Goal: Task Accomplishment & Management: Manage account settings

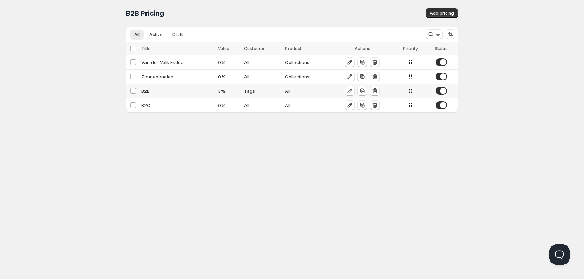
click at [186, 91] on div "B2B" at bounding box center [177, 90] width 72 height 7
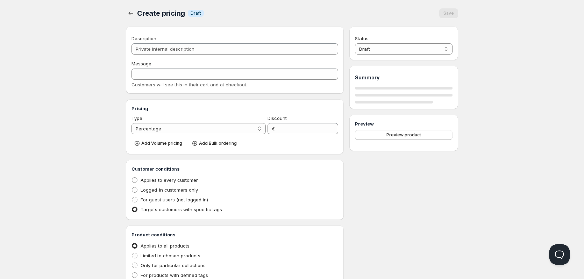
type input "B2B"
type input "3"
radio input "true"
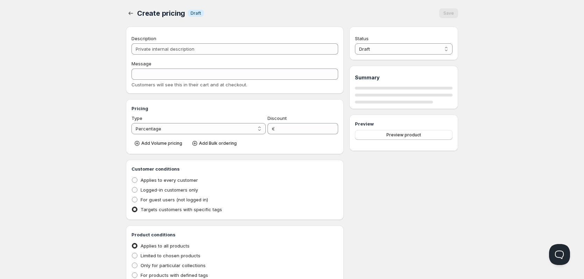
select select "1"
select select "2"
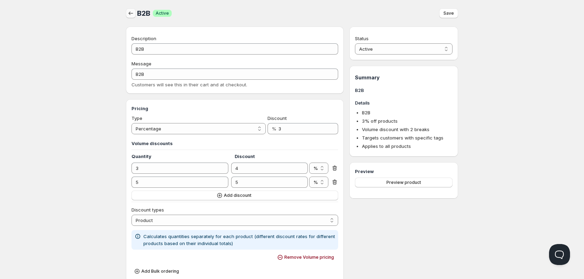
click at [128, 14] on icon "button" at bounding box center [130, 13] width 7 height 7
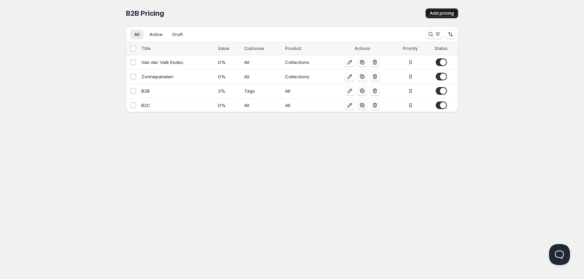
click at [431, 16] on button "Add pricing" at bounding box center [442, 13] width 33 height 10
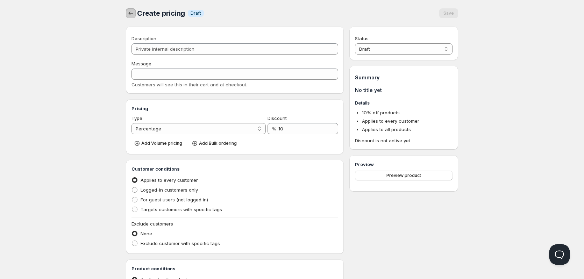
click at [129, 14] on icon "button" at bounding box center [131, 13] width 5 height 3
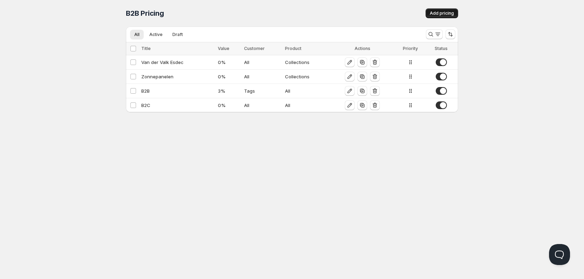
click at [448, 14] on span "Add pricing" at bounding box center [442, 13] width 24 height 6
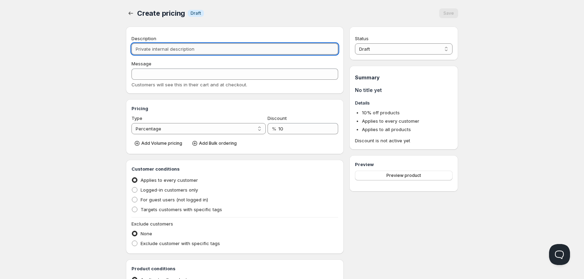
click at [221, 51] on input "Description" at bounding box center [235, 48] width 207 height 11
type input "B"
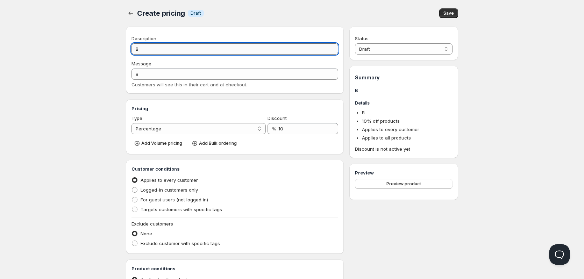
type input "B2"
type input "B2B"
type input "B2BP"
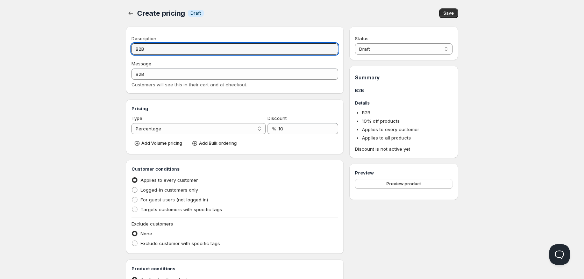
type input "B2BP"
type input "B2BPe"
type input "B2BPE"
type input "B2BP"
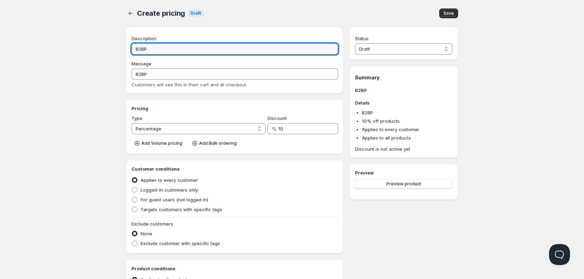
type input "B2B"
type input "B2BP"
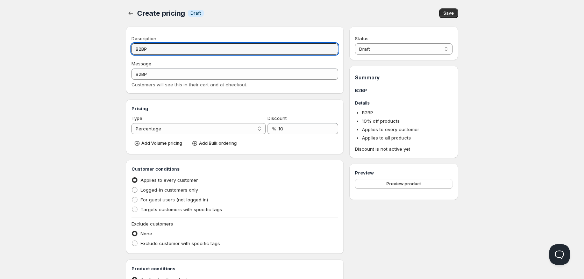
click at [526, 91] on div "Home Pricing Price lists Checkout Forms Submissions Settings Features Plans Cre…" at bounding box center [292, 214] width 584 height 429
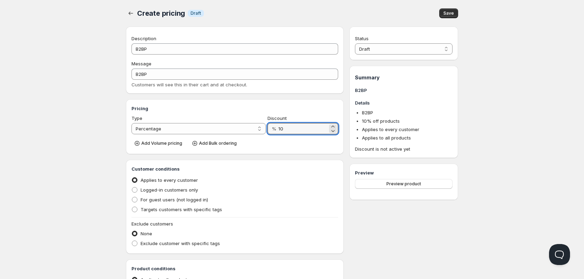
drag, startPoint x: 298, startPoint y: 131, endPoint x: 277, endPoint y: 131, distance: 20.3
click at [277, 131] on div "% 10" at bounding box center [303, 128] width 71 height 11
type input "4"
click at [513, 141] on div "Home Pricing Price lists Checkout Forms Submissions Settings Features Plans Cre…" at bounding box center [292, 214] width 584 height 429
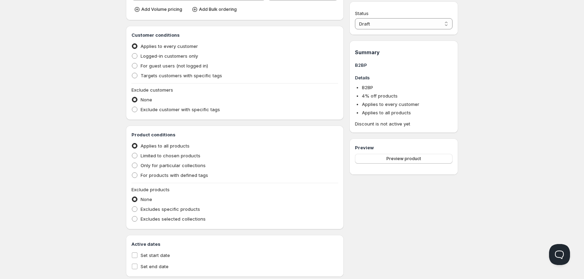
scroll to position [150, 0]
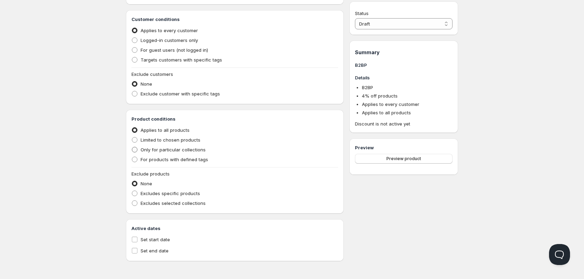
click at [199, 149] on span "Only for particular collections" at bounding box center [173, 150] width 65 height 6
click at [132, 147] on input "Only for particular collections" at bounding box center [132, 147] width 0 height 0
radio input "true"
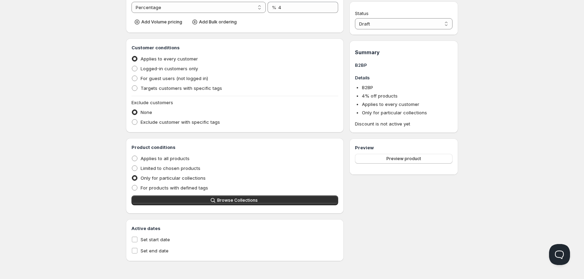
scroll to position [121, 0]
click at [263, 202] on button "Browse Collections" at bounding box center [235, 201] width 207 height 10
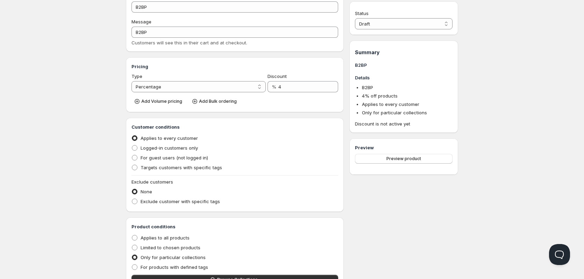
scroll to position [40, 0]
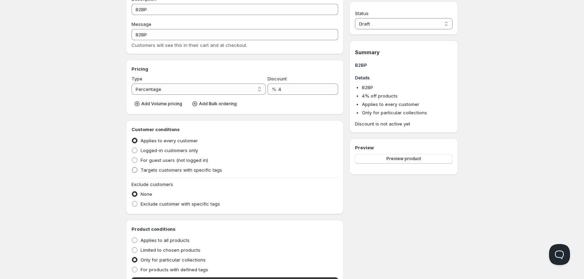
click at [193, 170] on span "Targets customers with specific tags" at bounding box center [182, 170] width 82 height 6
click at [132, 168] on input "Targets customers with specific tags" at bounding box center [132, 167] width 0 height 0
radio input "true"
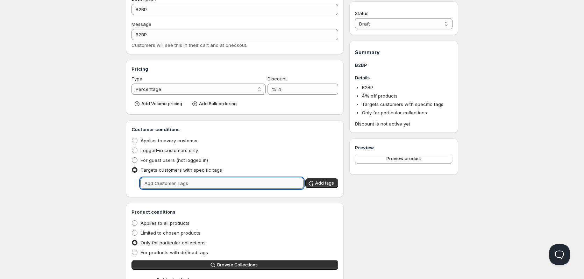
click at [266, 185] on input "text" at bounding box center [221, 183] width 163 height 11
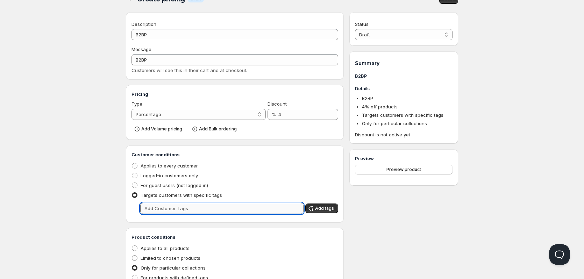
scroll to position [0, 0]
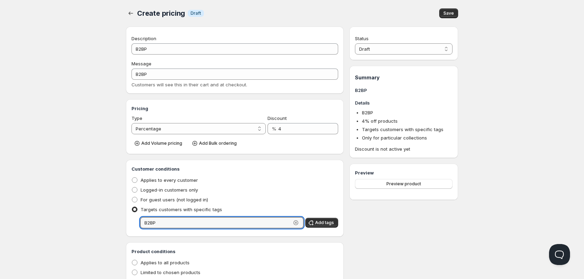
type input "B2BP"
click at [382, 235] on div "Status Draft Active Draft Summary B2BP Details B2BP 4 % off products Targets cu…" at bounding box center [404, 208] width 109 height 362
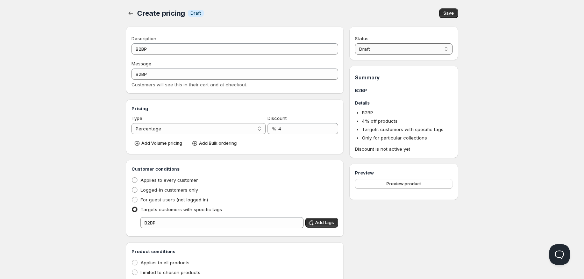
click at [448, 49] on select "Draft Active" at bounding box center [404, 48] width 98 height 11
select select "1"
click at [355, 43] on select "Draft Active" at bounding box center [404, 48] width 98 height 11
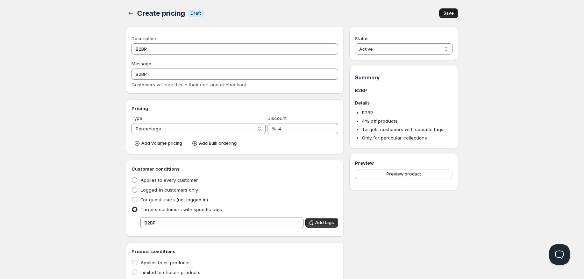
click at [450, 15] on span "Save" at bounding box center [449, 13] width 10 height 6
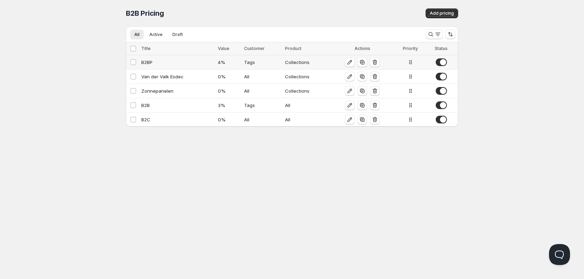
click at [157, 60] on div "B2BP" at bounding box center [177, 62] width 72 height 7
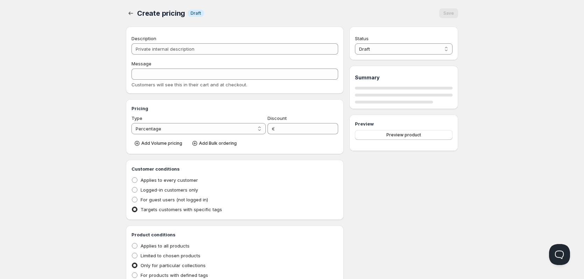
type input "B2BP"
type input "4"
radio input "true"
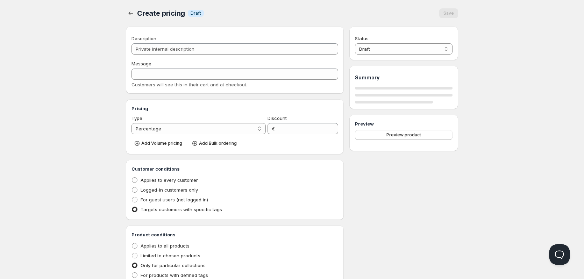
select select "1"
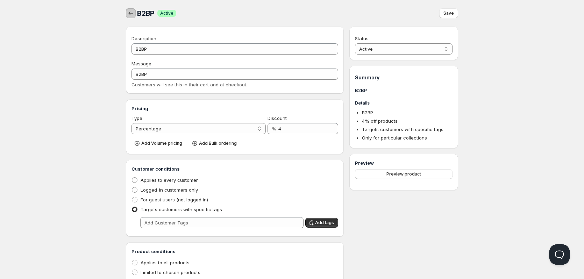
click at [131, 12] on icon "button" at bounding box center [130, 13] width 7 height 7
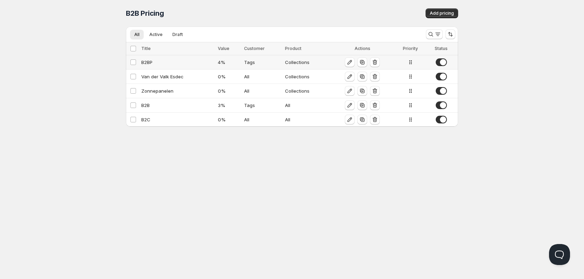
click at [165, 61] on div "B2BP" at bounding box center [177, 62] width 72 height 7
click at [159, 62] on div "B2BP" at bounding box center [177, 62] width 72 height 7
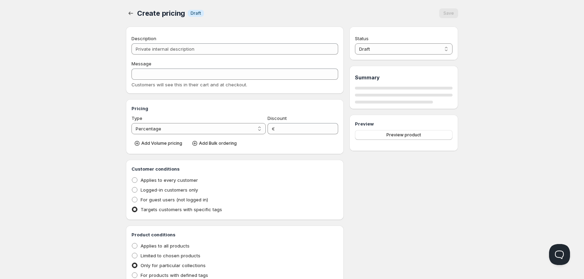
type input "B2BP"
type input "4"
radio input "true"
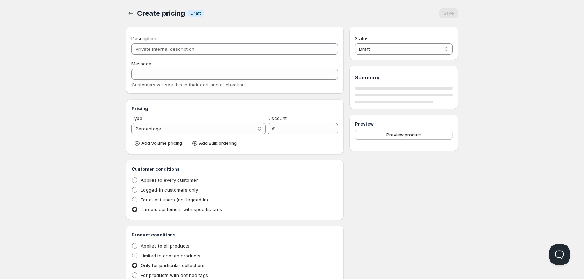
select select "1"
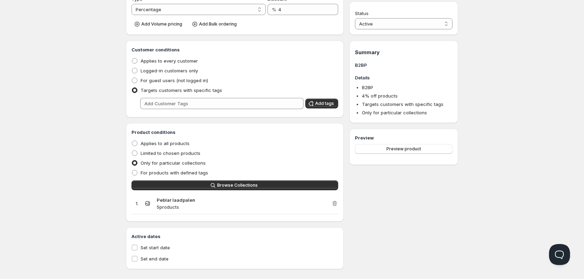
scroll to position [127, 0]
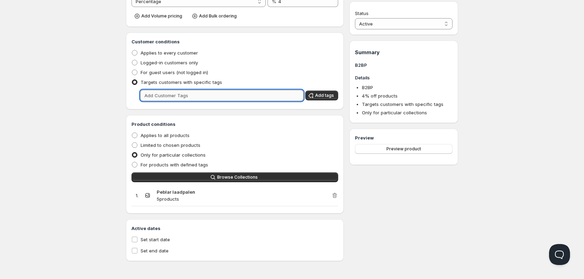
click at [211, 100] on input "text" at bounding box center [221, 95] width 163 height 11
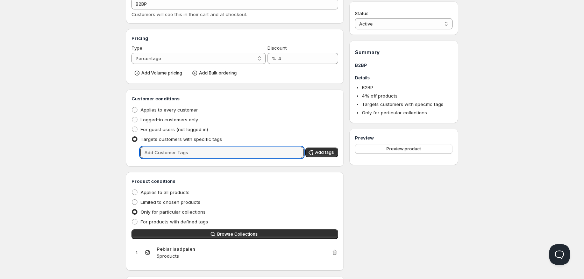
scroll to position [0, 0]
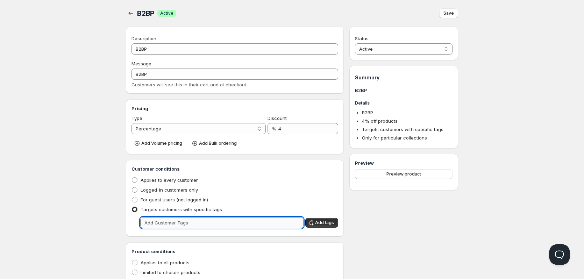
click at [234, 226] on input "text" at bounding box center [221, 222] width 163 height 11
type input "B2BP"
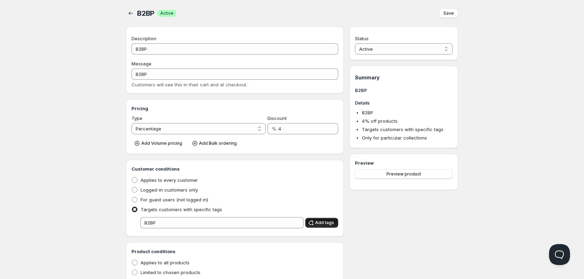
click at [322, 220] on button "Add tags" at bounding box center [321, 223] width 33 height 10
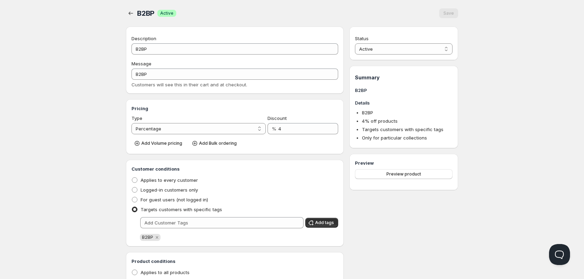
click at [126, 13] on div "B2BP. This page is ready B2BP Success Active Save Description B2BP Message B2BP…" at bounding box center [292, 199] width 349 height 399
click at [131, 13] on icon "button" at bounding box center [130, 13] width 7 height 7
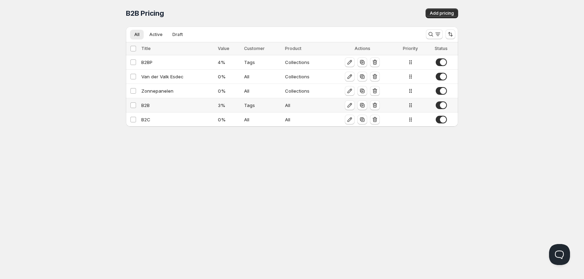
click at [149, 106] on div "B2B" at bounding box center [177, 105] width 72 height 7
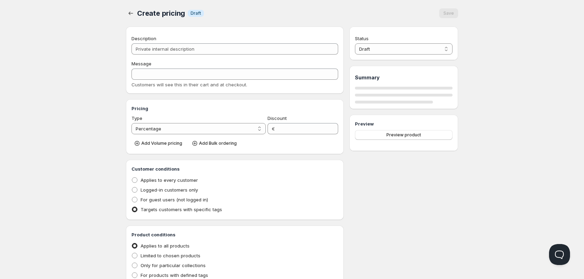
type input "B2B"
type input "3"
radio input "true"
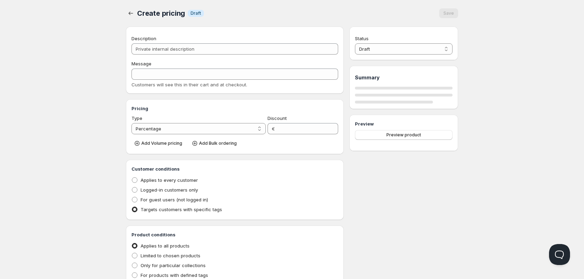
select select "1"
select select "2"
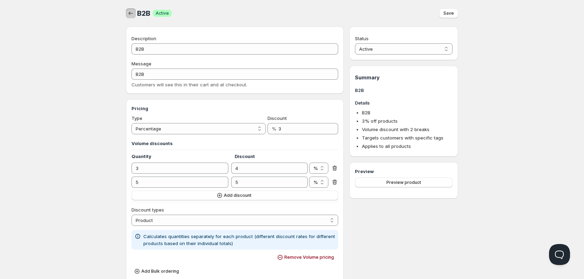
click at [129, 13] on icon "button" at bounding box center [130, 13] width 7 height 7
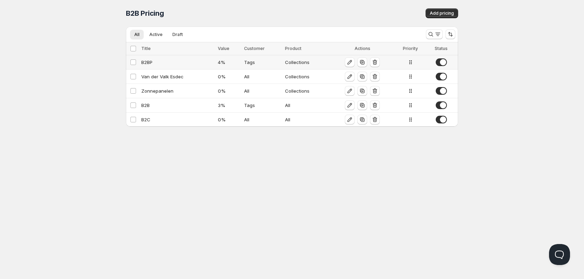
click at [167, 67] on td "B2BP" at bounding box center [177, 62] width 77 height 14
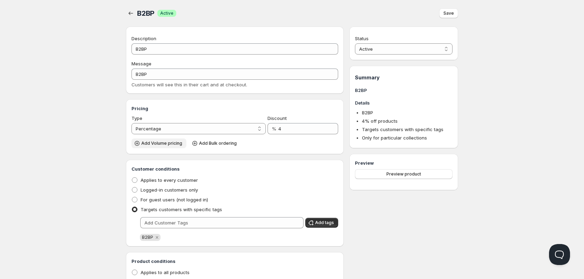
click at [175, 144] on span "Add Volume pricing" at bounding box center [161, 144] width 41 height 6
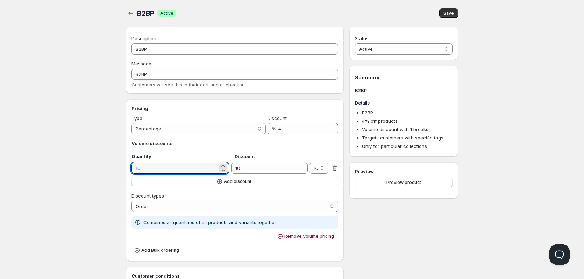
drag, startPoint x: 181, startPoint y: 169, endPoint x: 122, endPoint y: 169, distance: 59.5
click at [122, 169] on div "B2BP. This page is ready B2BP Success Active Save Description B2BP Message B2BP…" at bounding box center [292, 253] width 349 height 506
type input "3"
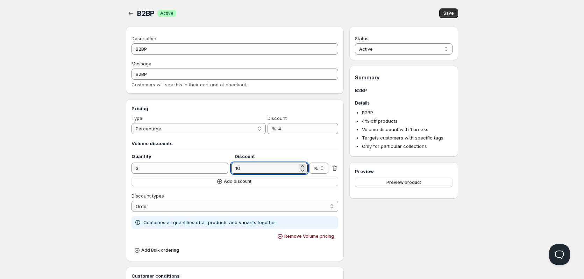
drag, startPoint x: 253, startPoint y: 169, endPoint x: 230, endPoint y: 169, distance: 23.4
click at [230, 169] on div "3 10 % € %" at bounding box center [235, 168] width 207 height 11
type input "5"
click at [234, 180] on span "Add discount" at bounding box center [238, 182] width 28 height 6
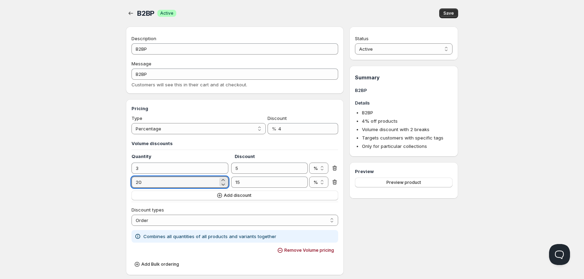
drag, startPoint x: 141, startPoint y: 183, endPoint x: 112, endPoint y: 182, distance: 29.4
click at [112, 182] on div "Home Pricing Price lists Checkout Forms Submissions Settings Features Plans B2B…" at bounding box center [292, 268] width 584 height 537
type input "5"
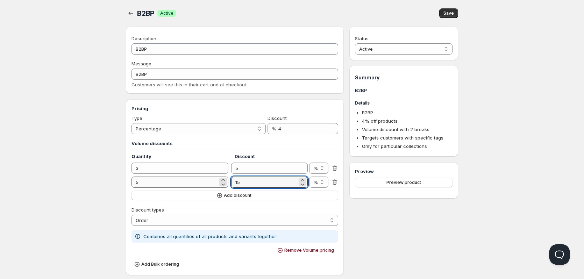
click at [217, 183] on div "5 15 % € %" at bounding box center [235, 182] width 207 height 11
type input "6"
click at [295, 209] on div "Discount types" at bounding box center [235, 209] width 207 height 7
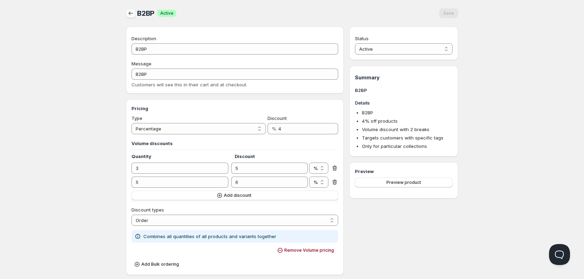
click at [127, 13] on button "button" at bounding box center [131, 13] width 10 height 10
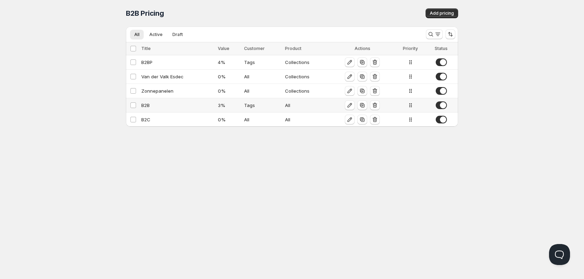
click at [184, 105] on div "B2B" at bounding box center [177, 105] width 72 height 7
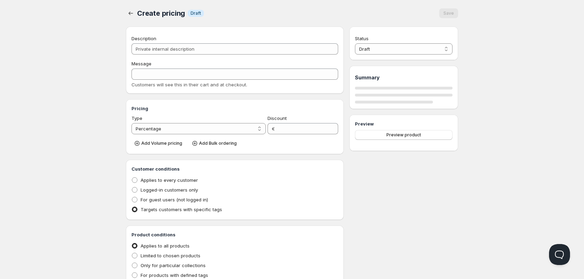
type input "B2B"
type input "3"
radio input "true"
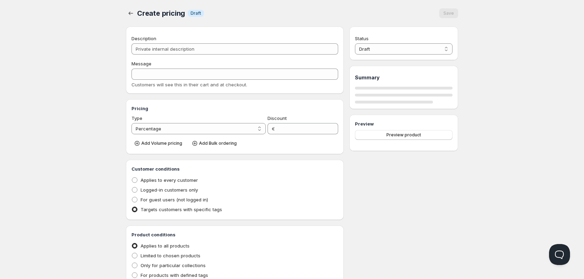
select select "1"
select select "2"
